Goal: Task Accomplishment & Management: Use online tool/utility

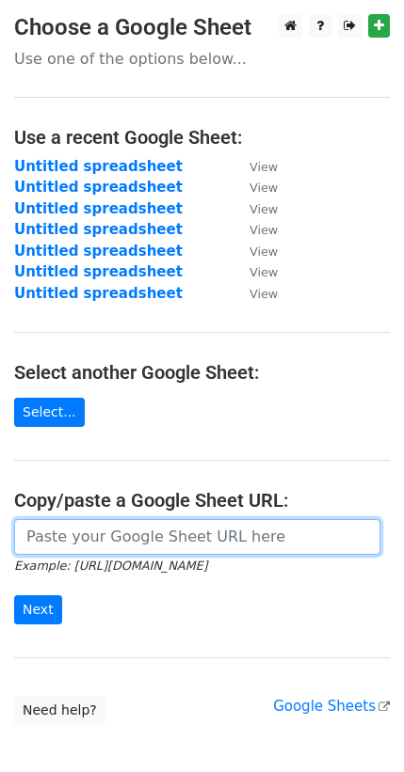
click at [112, 535] on input "url" at bounding box center [197, 537] width 366 height 36
paste input "[URL][DOMAIN_NAME]"
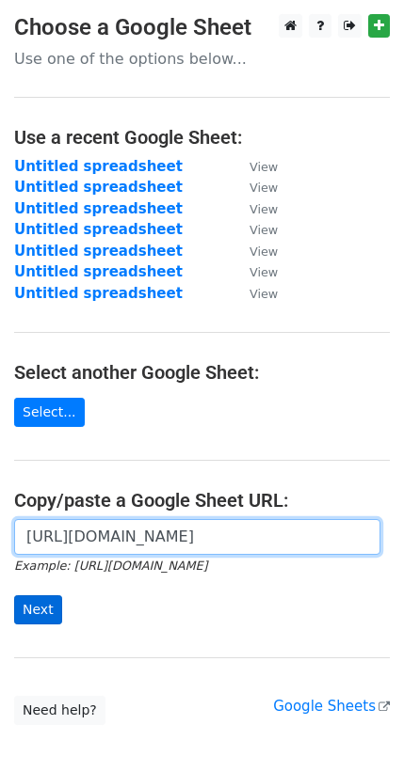
type input "[URL][DOMAIN_NAME]"
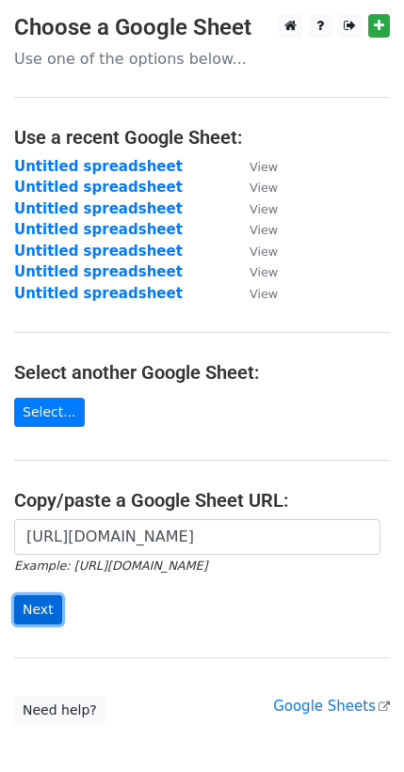
click at [55, 612] on input "Next" at bounding box center [38, 610] width 48 height 29
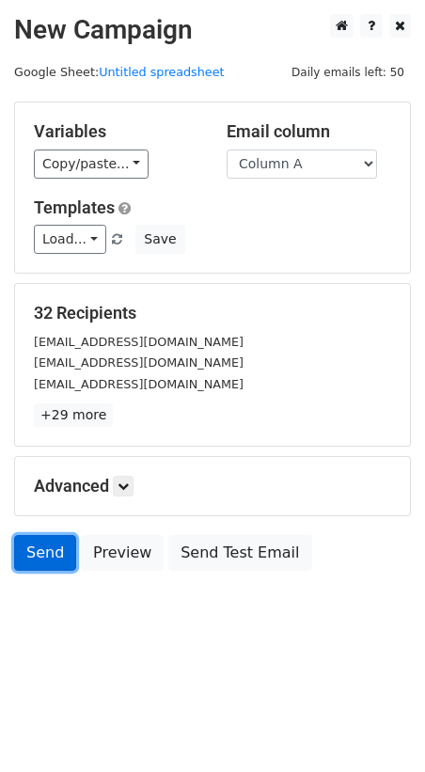
click at [50, 558] on link "Send" at bounding box center [45, 553] width 62 height 36
